Goal: Task Accomplishment & Management: Manage account settings

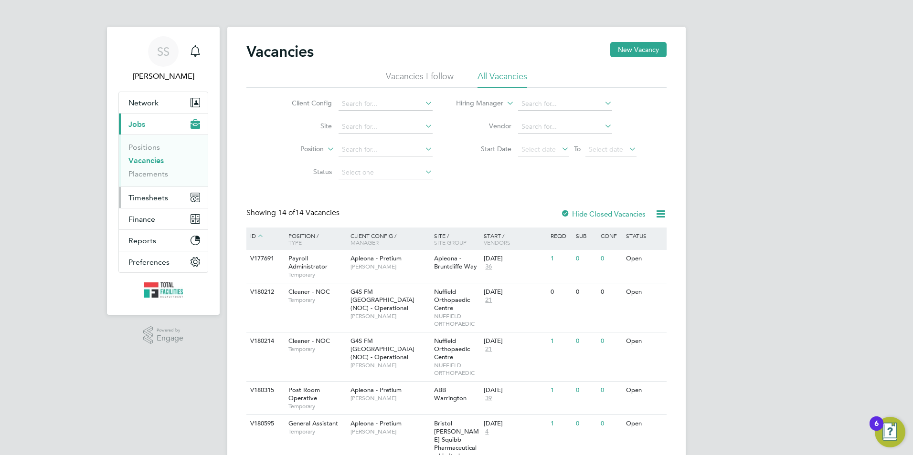
click at [149, 197] on span "Timesheets" at bounding box center [148, 197] width 40 height 9
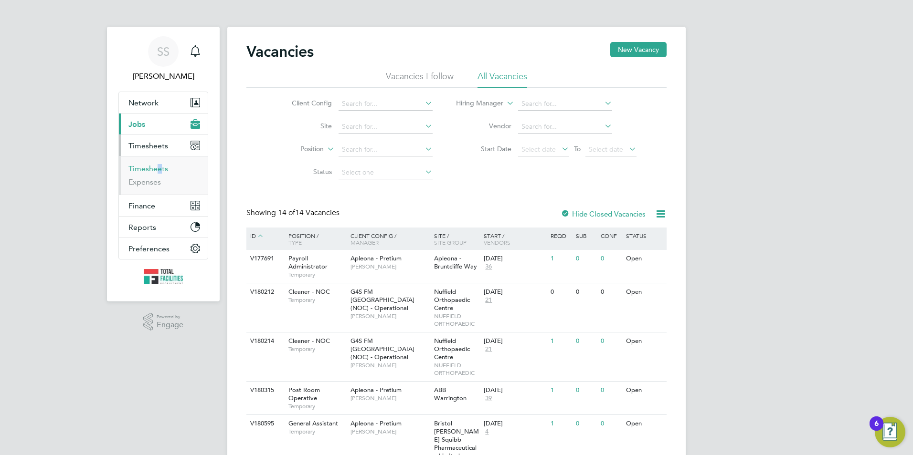
click at [140, 167] on link "Timesheets" at bounding box center [148, 168] width 40 height 9
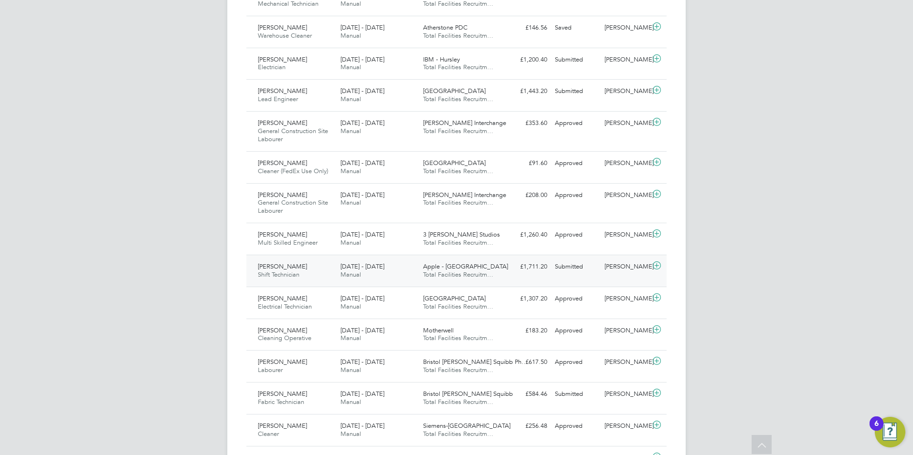
click at [307, 271] on span "[PERSON_NAME]" at bounding box center [282, 266] width 49 height 8
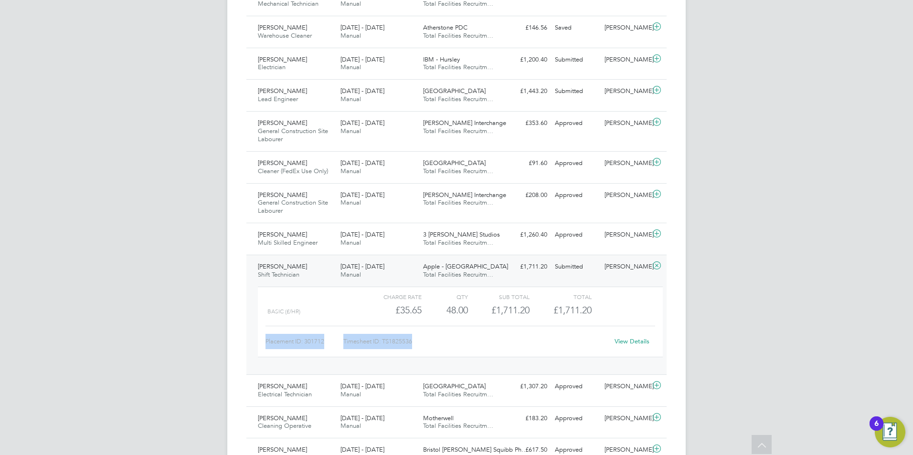
drag, startPoint x: 422, startPoint y: 356, endPoint x: 245, endPoint y: 346, distance: 177.3
click at [245, 346] on div "Timesheets New Timesheet Timesheets I Follow All Timesheets Client Config Vendo…" at bounding box center [456, 380] width 458 height 1375
copy div "Placement ID: 301712 Timesheet ID: TS1825536"
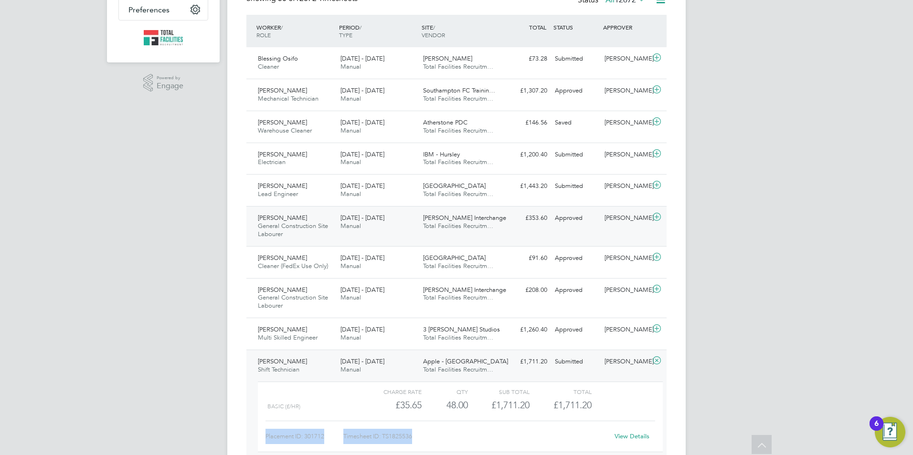
scroll to position [239, 0]
click at [365, 190] on span "[DATE] - [DATE]" at bounding box center [362, 186] width 44 height 8
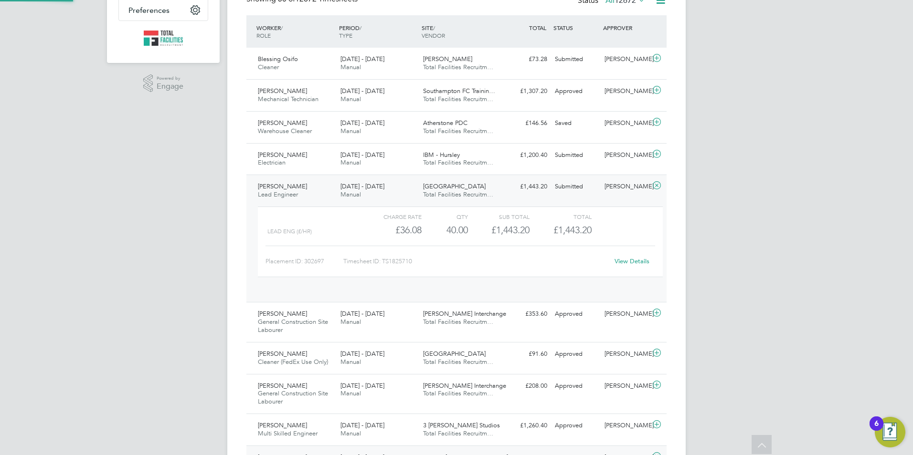
scroll to position [16, 93]
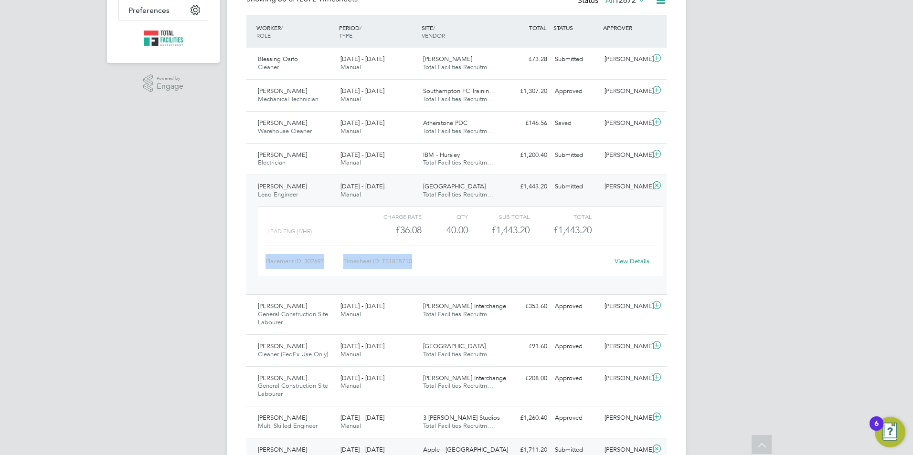
drag, startPoint x: 428, startPoint y: 268, endPoint x: 263, endPoint y: 271, distance: 165.2
click at [263, 271] on div "Charge rate QTY Sub Total Total Lead Eng (£/HR) £36.08 40 40.00 40 £1,443.20 £1…" at bounding box center [460, 242] width 405 height 71
copy div "Placement ID: 302697 Timesheet ID: TS1825710"
click at [309, 171] on div "[PERSON_NAME] Electrician [DATE] - [DATE]" at bounding box center [295, 159] width 83 height 24
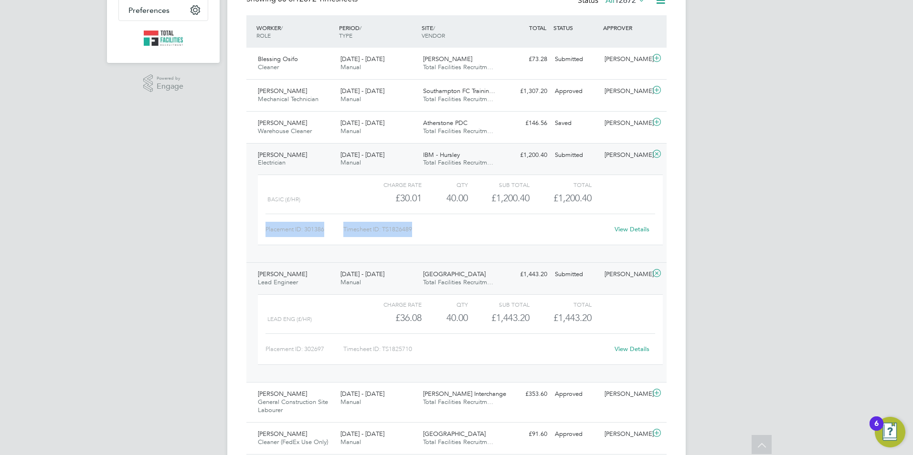
drag, startPoint x: 439, startPoint y: 244, endPoint x: 209, endPoint y: 233, distance: 230.3
copy div "Placement ID: 301386 Timesheet ID: TS1826489"
